Goal: Information Seeking & Learning: Learn about a topic

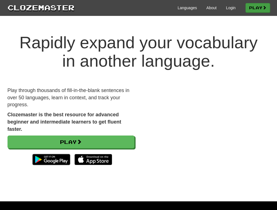
click at [250, 7] on link "Play" at bounding box center [257, 7] width 25 height 9
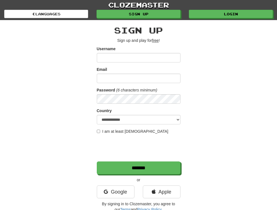
click at [108, 58] on input "Username" at bounding box center [139, 57] width 84 height 9
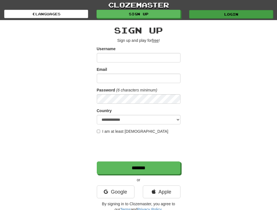
click at [224, 14] on link "Login" at bounding box center [231, 14] width 84 height 8
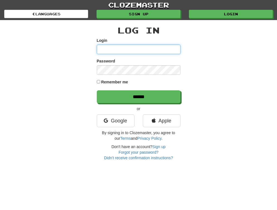
type input "*****"
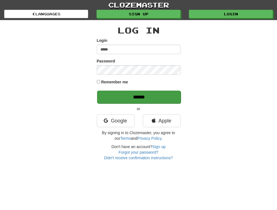
click at [121, 97] on input "******" at bounding box center [139, 97] width 84 height 13
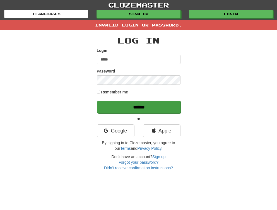
click at [121, 107] on input "******" at bounding box center [139, 107] width 84 height 13
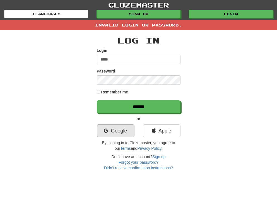
click at [109, 129] on link "Google" at bounding box center [116, 130] width 38 height 13
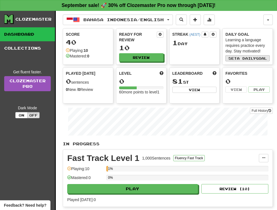
click at [249, 57] on span "a daily" at bounding box center [246, 58] width 19 height 4
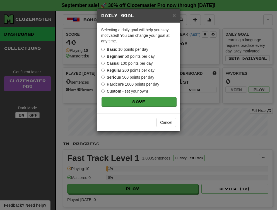
click at [125, 101] on button "Save" at bounding box center [138, 101] width 75 height 9
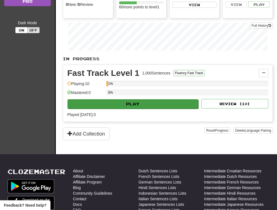
scroll to position [85, 0]
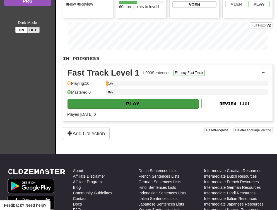
click at [125, 101] on button "Play" at bounding box center [132, 103] width 131 height 9
select select "**"
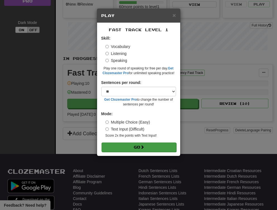
click at [125, 147] on button "Go" at bounding box center [138, 146] width 75 height 9
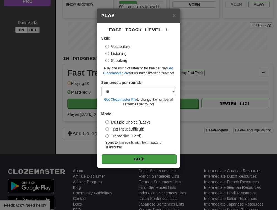
click at [135, 155] on button "Go" at bounding box center [138, 158] width 75 height 9
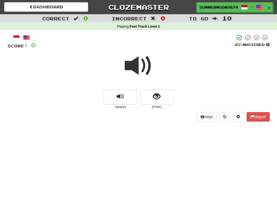
click at [132, 63] on span at bounding box center [139, 66] width 28 height 28
click at [156, 96] on span "show sentence" at bounding box center [157, 97] width 8 height 8
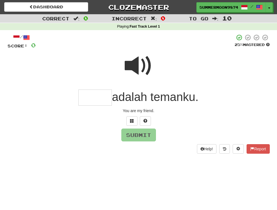
click at [136, 65] on span at bounding box center [139, 66] width 28 height 28
click at [92, 99] on input "text" at bounding box center [94, 97] width 33 height 16
type input "****"
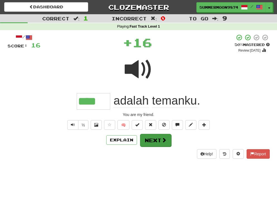
click at [160, 140] on button "Next" at bounding box center [155, 140] width 31 height 13
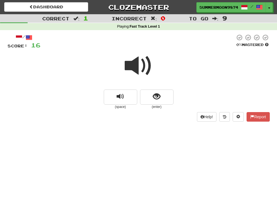
click at [133, 62] on span at bounding box center [139, 66] width 28 height 28
click at [159, 98] on span "show sentence" at bounding box center [157, 97] width 8 height 8
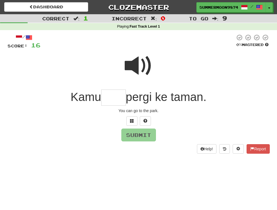
click at [118, 99] on input "text" at bounding box center [113, 97] width 25 height 16
type input "****"
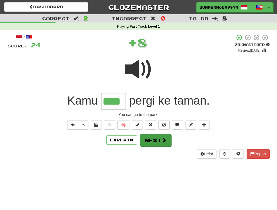
click at [159, 141] on button "Next" at bounding box center [155, 140] width 31 height 13
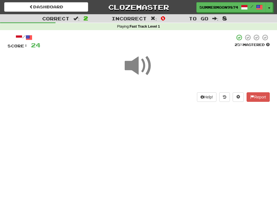
click at [139, 66] on span at bounding box center [139, 66] width 28 height 28
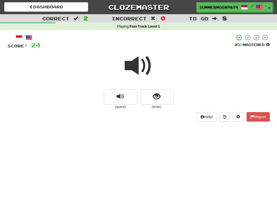
click at [138, 72] on span at bounding box center [139, 66] width 28 height 28
click at [153, 98] on span "show sentence" at bounding box center [157, 97] width 8 height 8
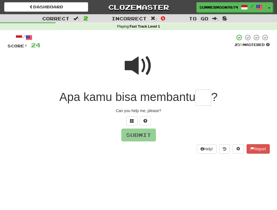
click at [134, 70] on span at bounding box center [139, 66] width 28 height 28
click at [207, 97] on input "text" at bounding box center [203, 97] width 16 height 16
type input "**"
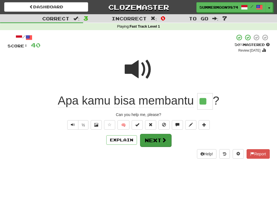
click at [159, 142] on button "Next" at bounding box center [155, 140] width 31 height 13
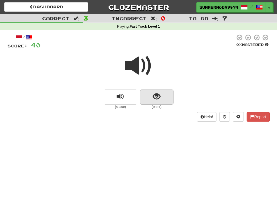
click at [155, 93] on span "show sentence" at bounding box center [157, 97] width 8 height 8
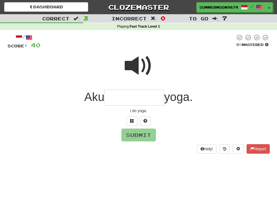
click at [142, 95] on input "text" at bounding box center [134, 97] width 60 height 16
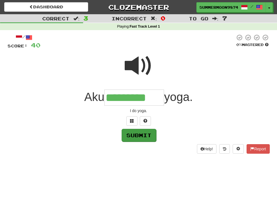
type input "*********"
click at [142, 139] on button "Submit" at bounding box center [138, 135] width 35 height 13
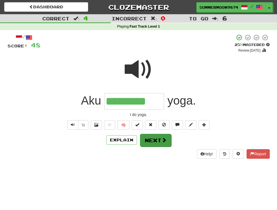
click at [150, 138] on button "Next" at bounding box center [155, 140] width 31 height 13
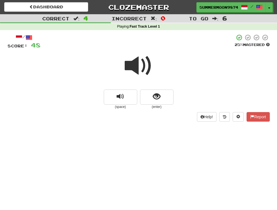
click at [142, 61] on span at bounding box center [139, 66] width 28 height 28
click at [134, 64] on span at bounding box center [139, 66] width 28 height 28
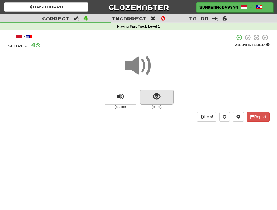
click at [156, 93] on span "show sentence" at bounding box center [157, 97] width 8 height 8
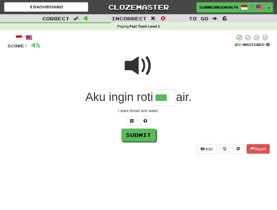
type input "***"
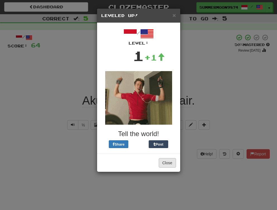
click at [169, 162] on button "Close" at bounding box center [167, 162] width 17 height 9
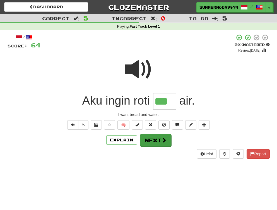
click at [160, 142] on button "Next" at bounding box center [155, 140] width 31 height 13
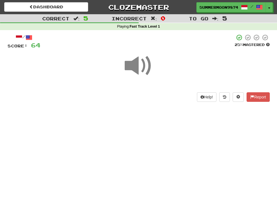
click at [160, 142] on div "Dashboard Clozemaster SummerMoon9874 / Toggle Dropdown Dashboard Leaderboard Ac…" at bounding box center [138, 105] width 277 height 210
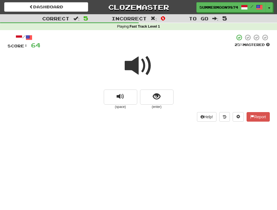
click at [138, 60] on span at bounding box center [139, 66] width 28 height 28
click at [159, 98] on span "show sentence" at bounding box center [157, 97] width 8 height 8
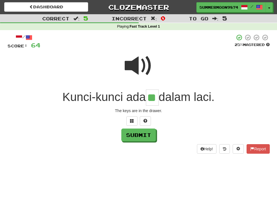
type input "**"
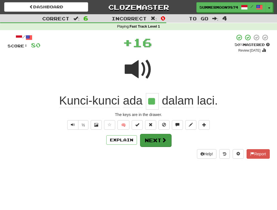
click at [158, 141] on button "Next" at bounding box center [155, 140] width 31 height 13
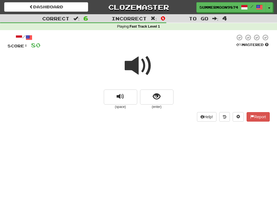
click at [134, 62] on span at bounding box center [139, 66] width 28 height 28
click at [160, 100] on button "show sentence" at bounding box center [156, 96] width 33 height 15
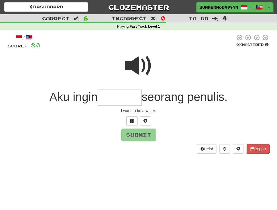
click at [142, 70] on span at bounding box center [139, 66] width 28 height 28
click at [128, 95] on input "text" at bounding box center [120, 97] width 44 height 16
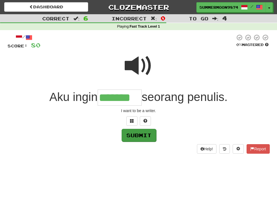
type input "*******"
click at [135, 134] on button "Submit" at bounding box center [138, 135] width 35 height 13
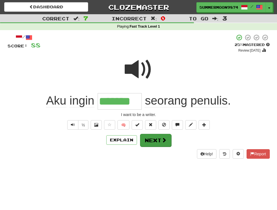
click at [152, 142] on button "Next" at bounding box center [155, 140] width 31 height 13
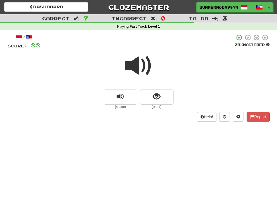
click at [143, 71] on span at bounding box center [139, 66] width 28 height 28
click at [157, 99] on span "show sentence" at bounding box center [157, 97] width 8 height 8
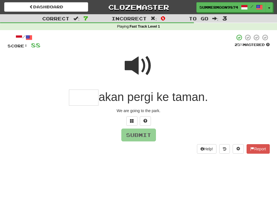
click at [137, 71] on span at bounding box center [139, 66] width 28 height 28
click at [136, 69] on span at bounding box center [139, 66] width 28 height 28
click at [135, 68] on span at bounding box center [139, 66] width 28 height 28
click at [84, 95] on input "text" at bounding box center [84, 97] width 30 height 16
type input "****"
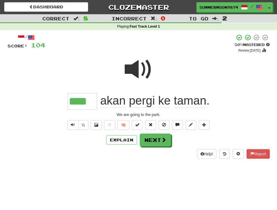
click at [135, 70] on span at bounding box center [139, 69] width 28 height 28
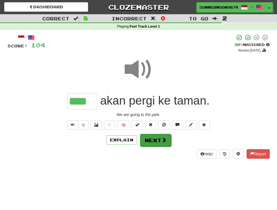
click at [154, 139] on button "Next" at bounding box center [155, 140] width 31 height 13
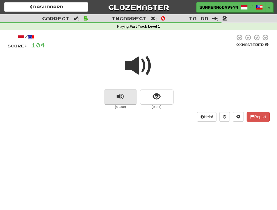
click at [121, 97] on span "replay audio" at bounding box center [120, 97] width 8 height 8
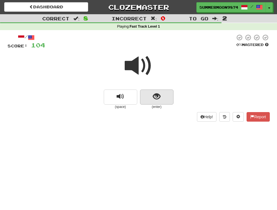
click at [151, 95] on button "show sentence" at bounding box center [156, 96] width 33 height 15
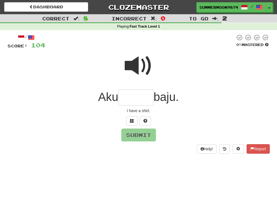
click at [138, 67] on span at bounding box center [139, 66] width 28 height 28
click at [129, 98] on input "text" at bounding box center [135, 97] width 35 height 16
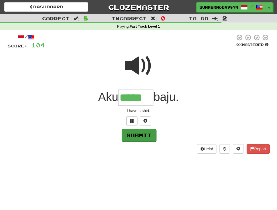
type input "*****"
click at [137, 137] on button "Submit" at bounding box center [138, 135] width 35 height 13
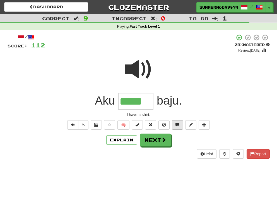
click at [180, 124] on button at bounding box center [177, 124] width 11 height 9
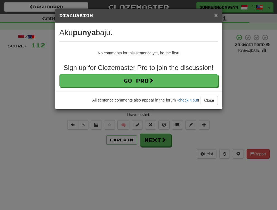
click at [215, 18] on span "×" at bounding box center [215, 15] width 3 height 6
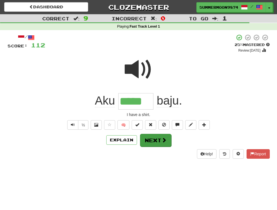
click at [155, 141] on button "Next" at bounding box center [155, 140] width 31 height 13
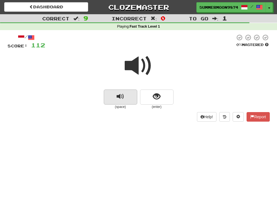
click at [125, 96] on button "replay audio" at bounding box center [120, 96] width 33 height 15
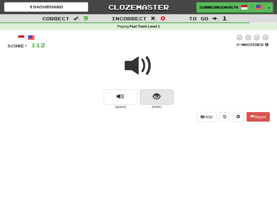
click at [146, 97] on button "show sentence" at bounding box center [156, 96] width 33 height 15
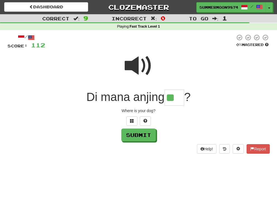
type input "**"
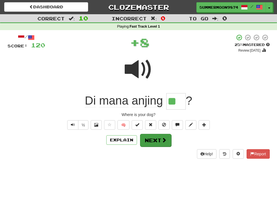
click at [149, 140] on button "Next" at bounding box center [155, 140] width 31 height 13
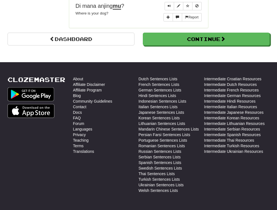
scroll to position [596, 0]
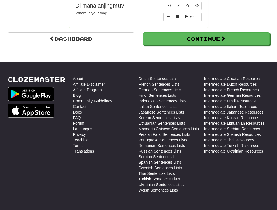
click at [156, 137] on link "Portuguese Sentences Lists" at bounding box center [162, 140] width 48 height 6
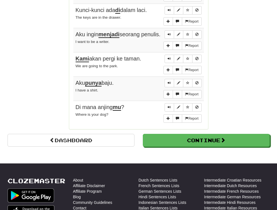
scroll to position [495, 0]
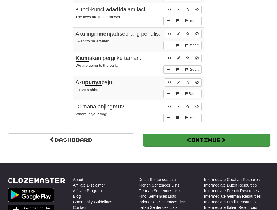
click at [191, 137] on button "Continue" at bounding box center [206, 139] width 127 height 13
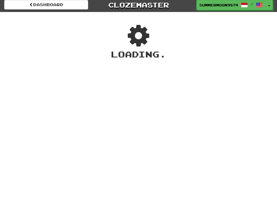
scroll to position [0, 0]
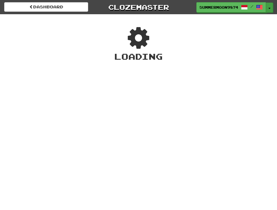
click at [269, 8] on span "button" at bounding box center [269, 8] width 2 height 1
